Goal: Use online tool/utility

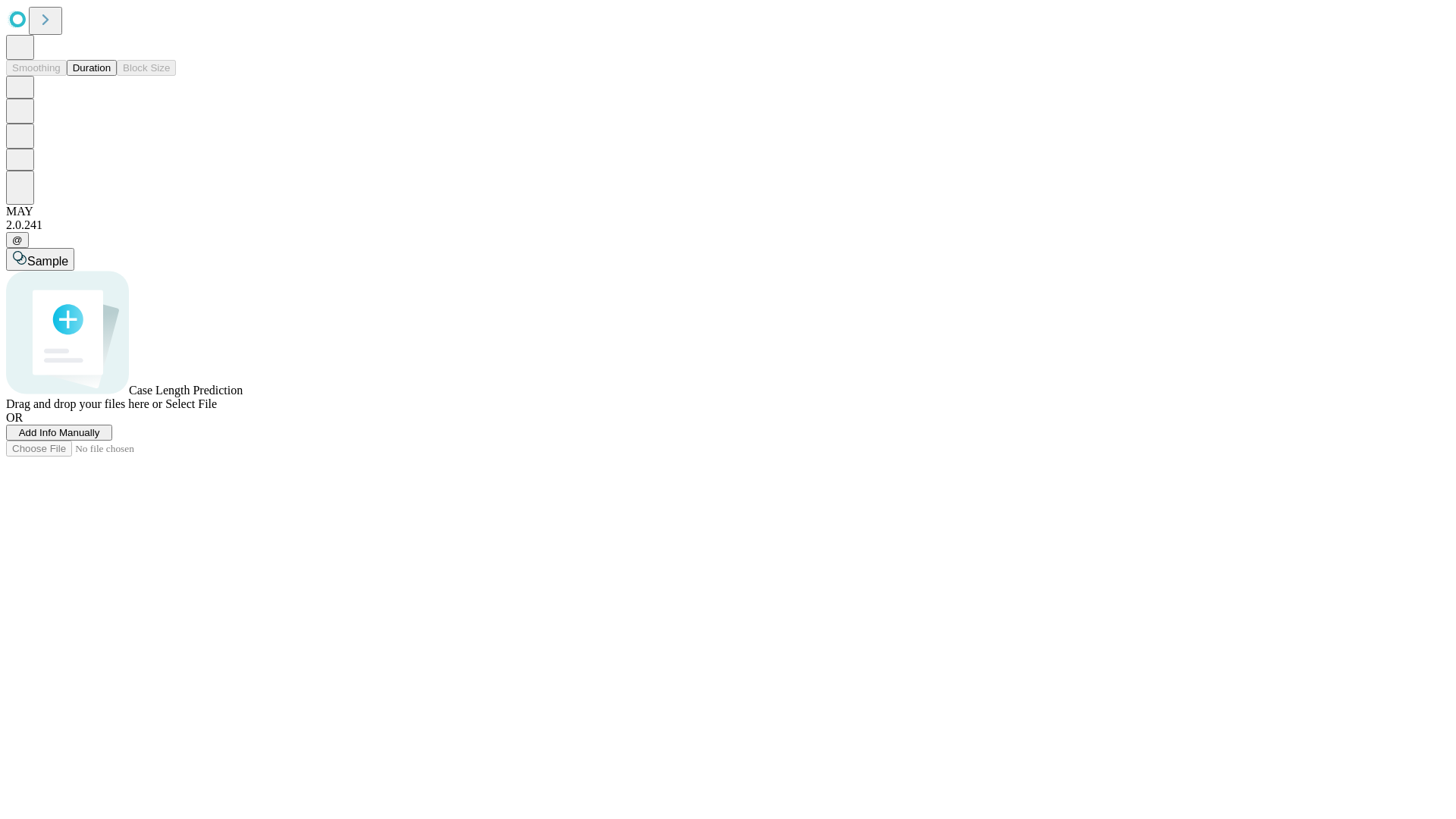
click at [217, 410] on span "Select File" at bounding box center [191, 404] width 52 height 13
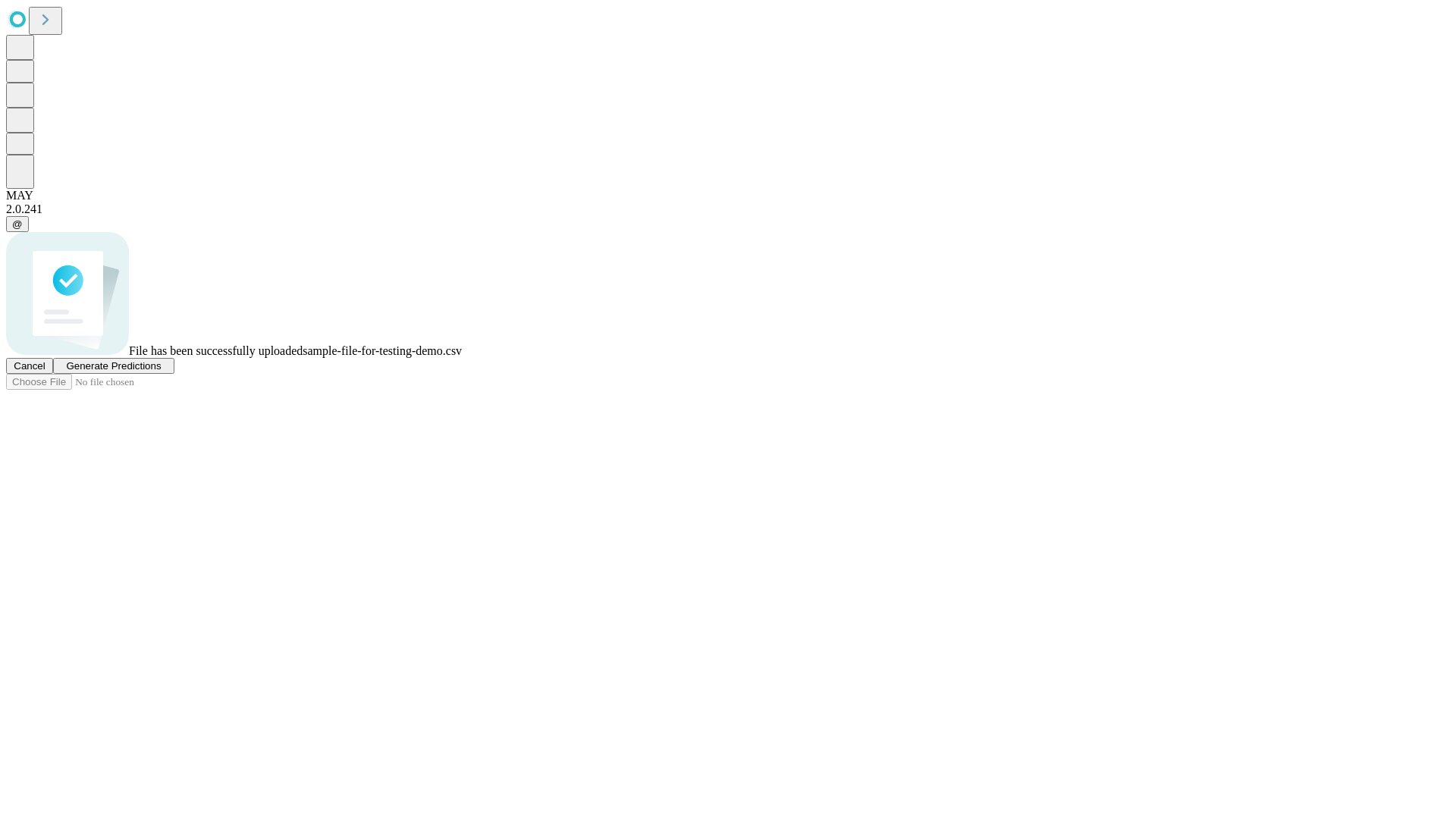
click at [161, 371] on span "Generate Predictions" at bounding box center [112, 366] width 95 height 11
